Goal: Transaction & Acquisition: Download file/media

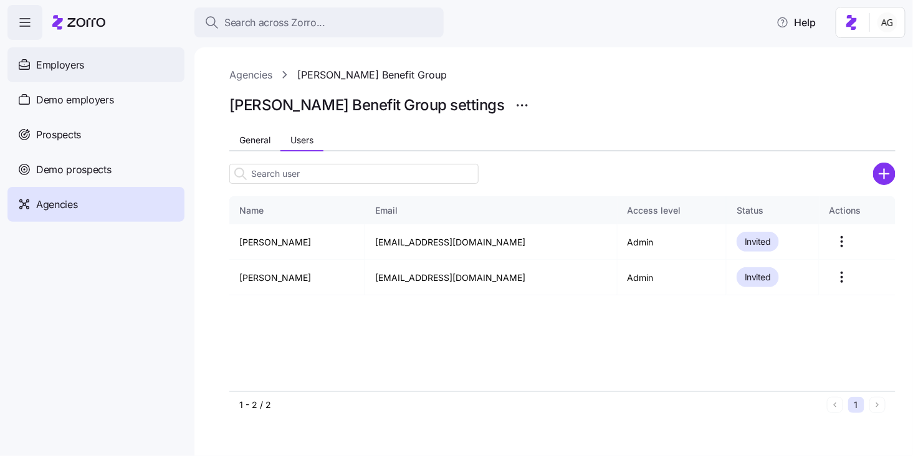
click at [112, 71] on div "Employers" at bounding box center [95, 64] width 177 height 35
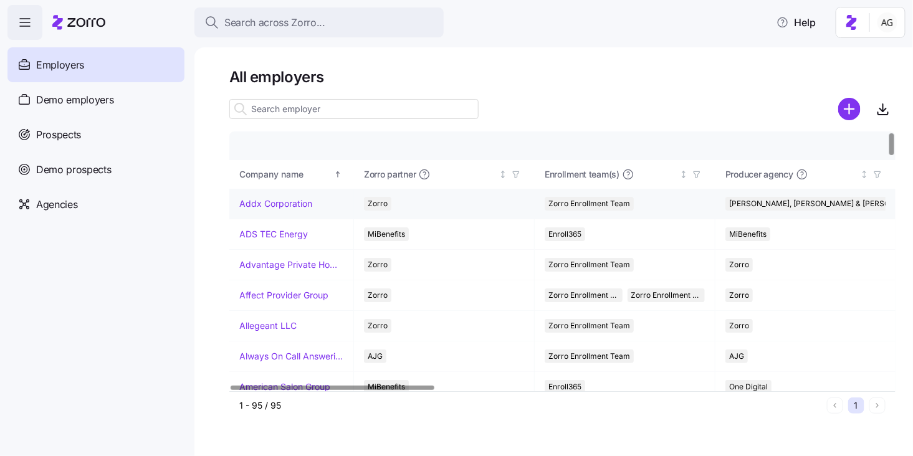
click at [267, 205] on link "Addx Corporation" at bounding box center [275, 204] width 73 height 12
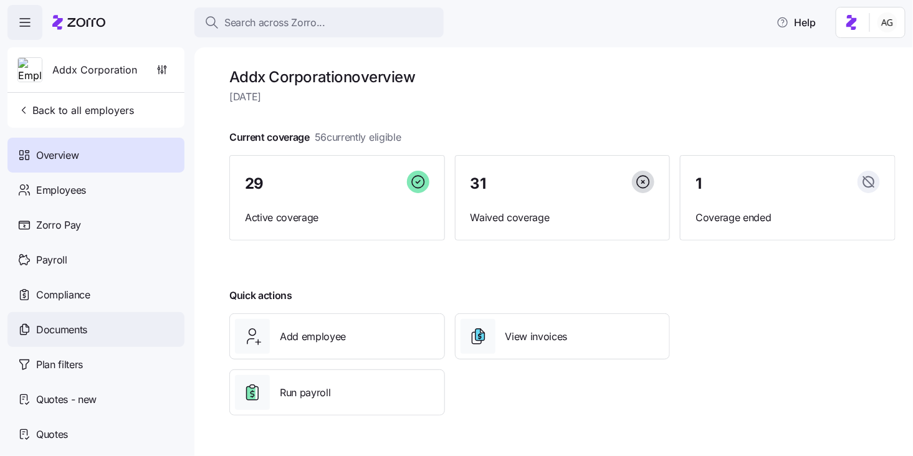
click at [65, 327] on span "Documents" at bounding box center [61, 330] width 51 height 16
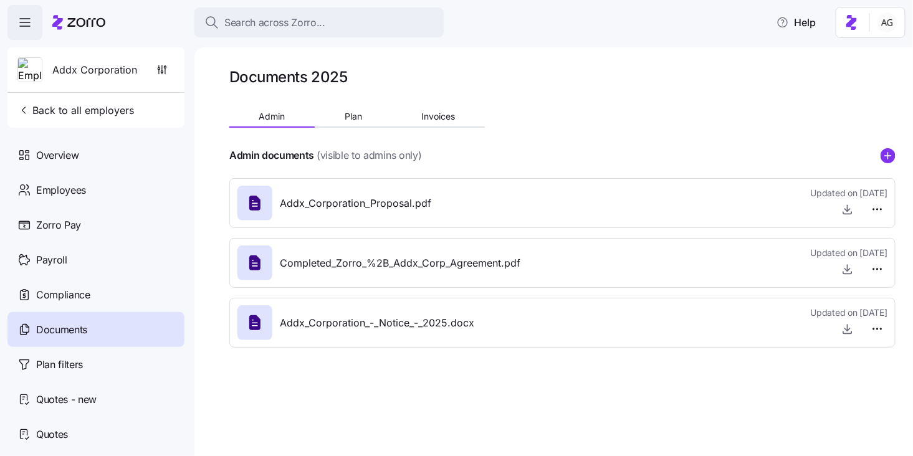
click at [393, 323] on span "Addx_Corporation_-_Notice_-_2025.docx" at bounding box center [377, 323] width 194 height 16
click at [363, 110] on button "Plan" at bounding box center [353, 116] width 77 height 19
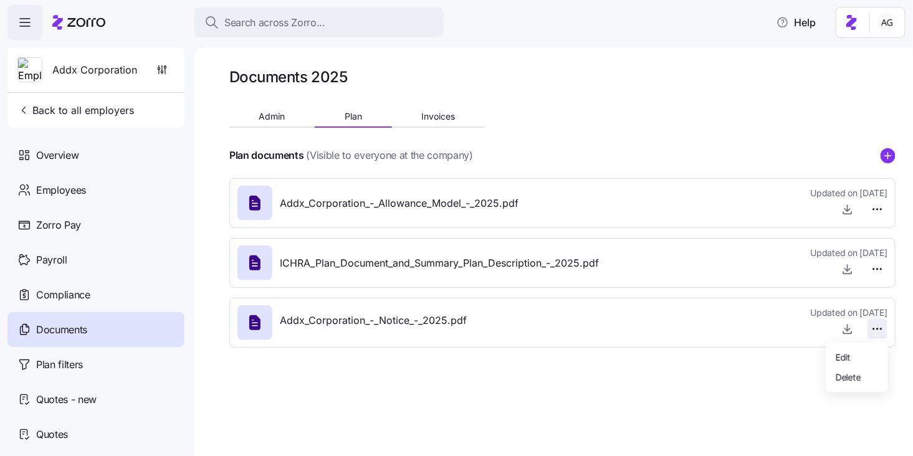
click at [883, 328] on html "Search across Zorro... Help Addx Corporation Back to all employers Overview Emp…" at bounding box center [456, 224] width 913 height 449
click at [846, 325] on html "Search across Zorro... Help Addx Corporation Back to all employers Overview Emp…" at bounding box center [456, 224] width 913 height 449
click at [850, 326] on icon "button" at bounding box center [847, 329] width 12 height 12
